Goal: Communication & Community: Share content

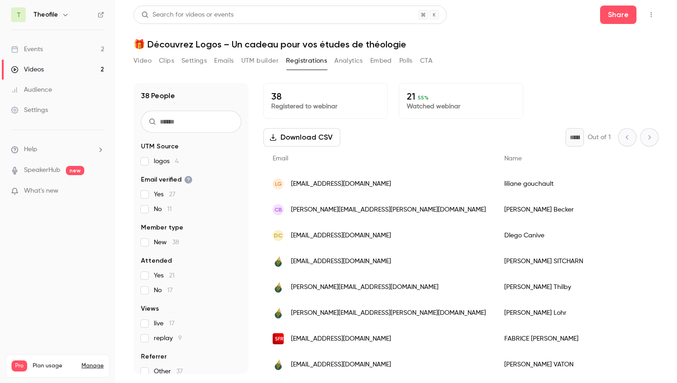
click at [38, 47] on div "Events" at bounding box center [27, 49] width 32 height 9
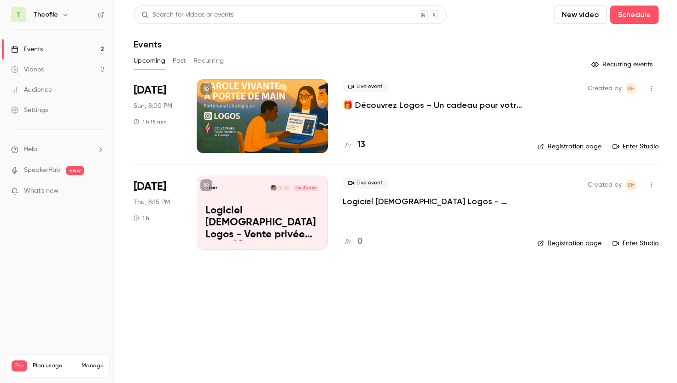
click at [386, 105] on p "🎁 Découvrez Logos – Un cadeau pour votre ministère" at bounding box center [433, 105] width 180 height 11
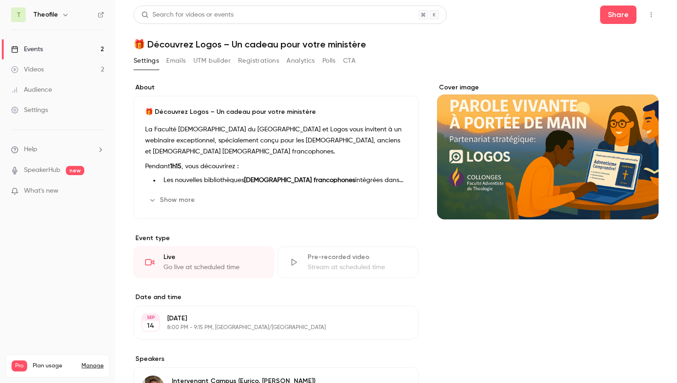
click at [651, 12] on icon "button" at bounding box center [651, 15] width 7 height 6
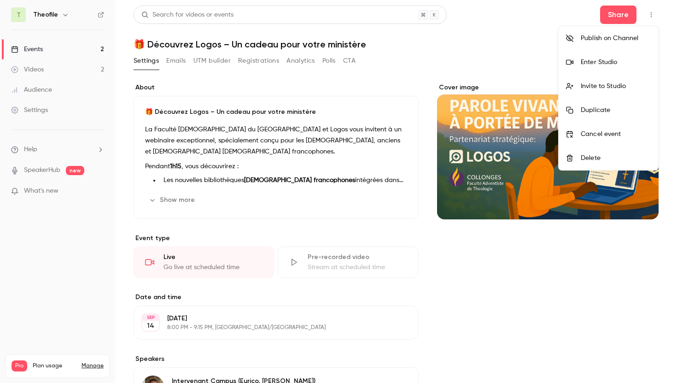
click at [595, 86] on div "Invite to Studio" at bounding box center [616, 86] width 70 height 9
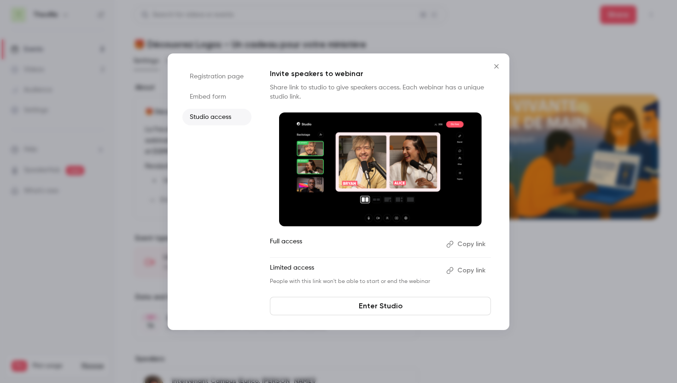
click at [466, 270] on button "Copy link" at bounding box center [467, 270] width 48 height 15
click at [495, 66] on icon "Close" at bounding box center [496, 66] width 11 height 7
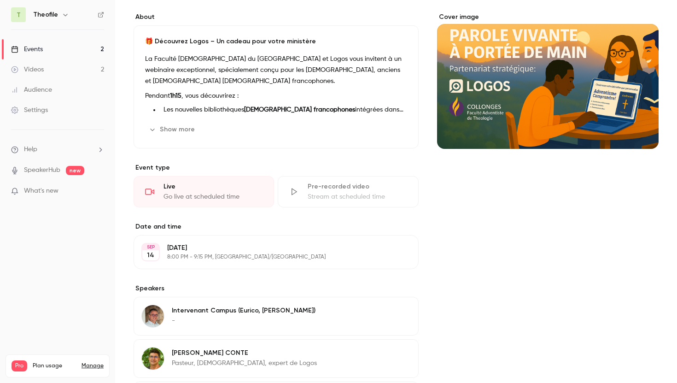
scroll to position [67, 0]
